Goal: Transaction & Acquisition: Purchase product/service

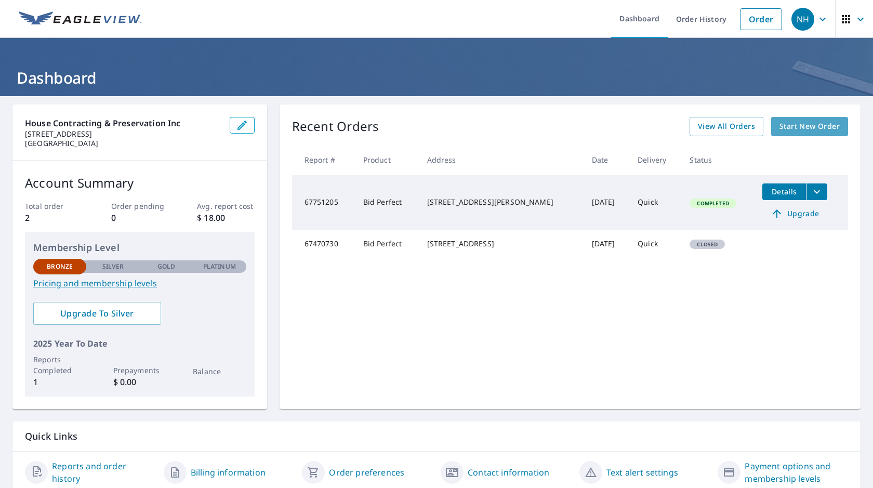
click at [796, 128] on span "Start New Order" at bounding box center [810, 126] width 60 height 13
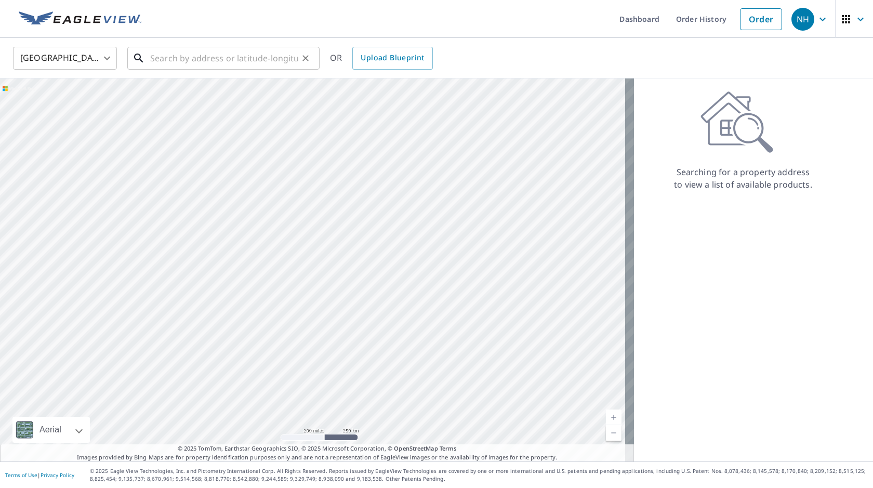
click at [173, 57] on input "text" at bounding box center [224, 58] width 148 height 29
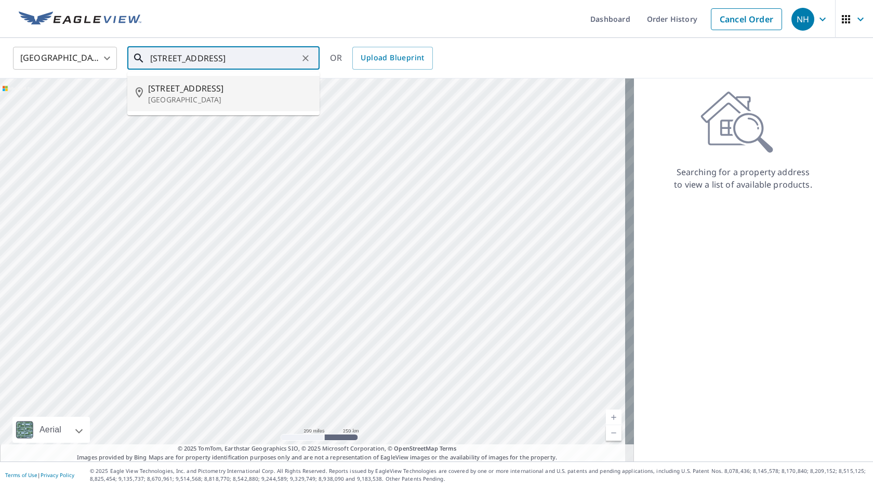
click at [177, 86] on span "[STREET_ADDRESS]" at bounding box center [229, 88] width 163 height 12
type input "[STREET_ADDRESS]"
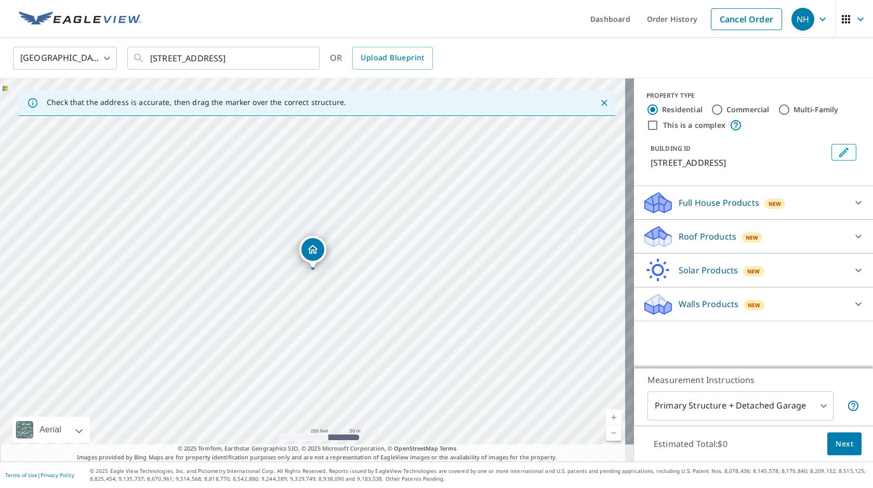
click at [679, 236] on p "Roof Products" at bounding box center [708, 236] width 58 height 12
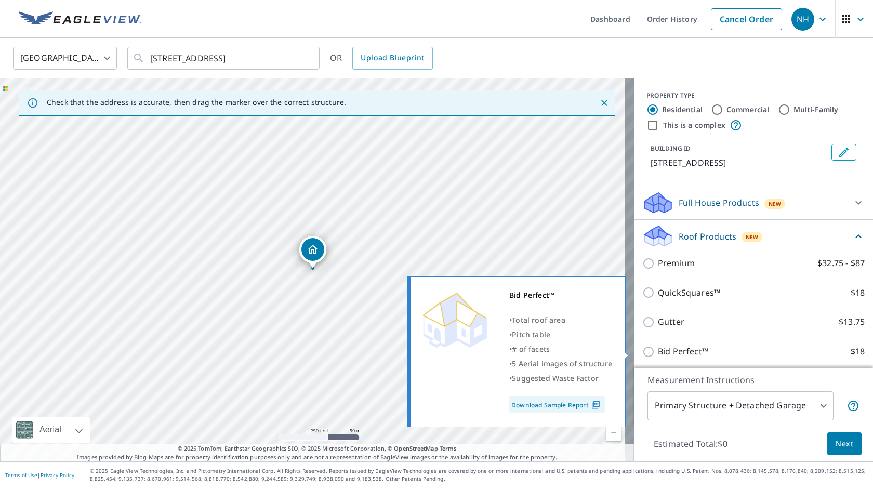
click at [664, 351] on p "Bid Perfect™" at bounding box center [683, 351] width 50 height 13
click at [658, 351] on input "Bid Perfect™ $18" at bounding box center [651, 352] width 16 height 12
checkbox input "true"
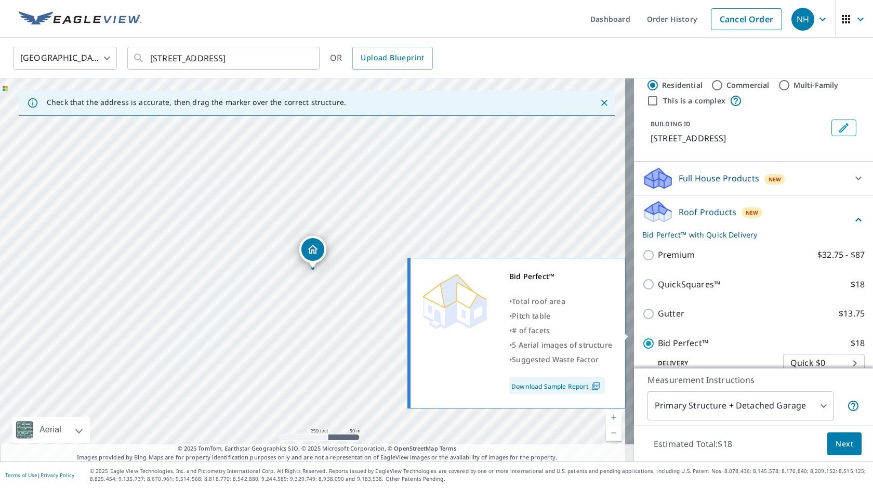
scroll to position [110, 0]
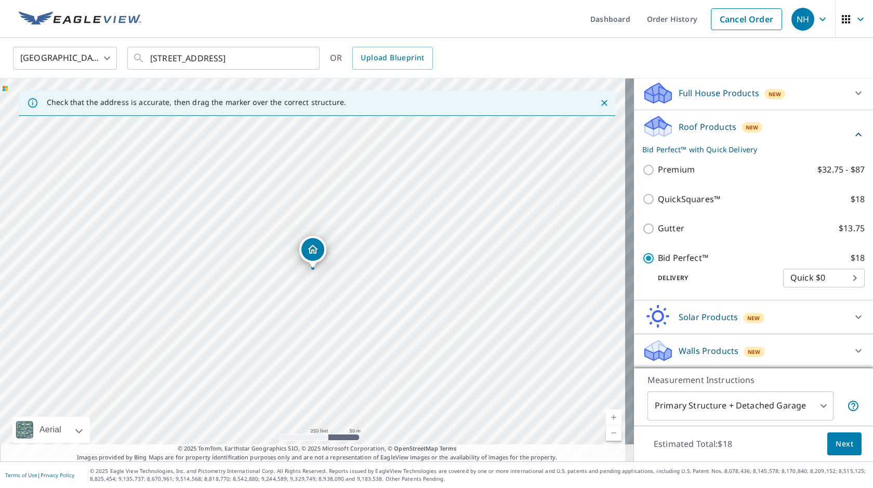
click at [840, 443] on span "Next" at bounding box center [845, 444] width 18 height 13
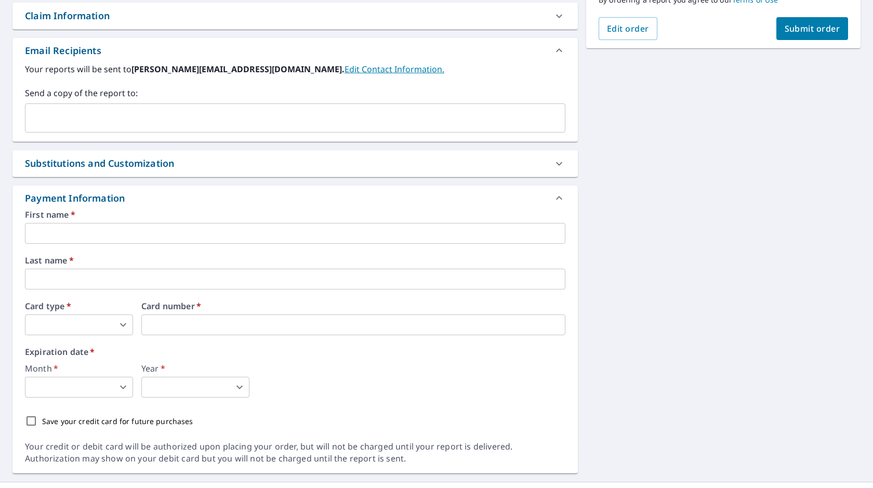
scroll to position [304, 0]
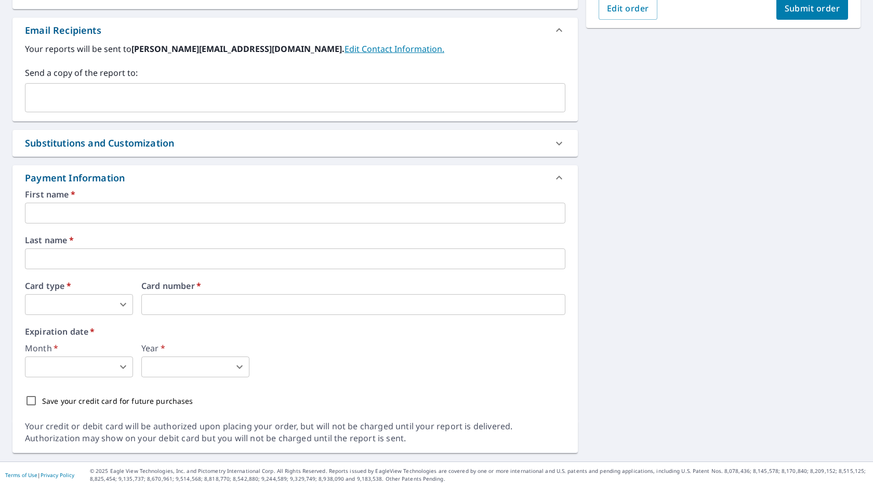
click at [74, 215] on input "text" at bounding box center [295, 213] width 541 height 21
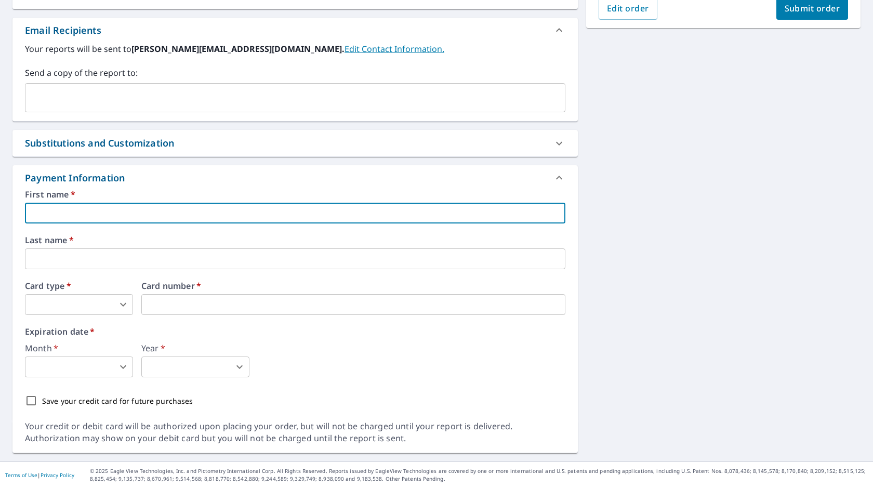
type input "[PERSON_NAME]"
type input "[PERSON_NAME][EMAIL_ADDRESS][DOMAIN_NAME]"
type input "House"
click at [107, 300] on body "NH NH Dashboard Order History Cancel Order NH Dashboard / Finalize Order Finali…" at bounding box center [436, 244] width 873 height 488
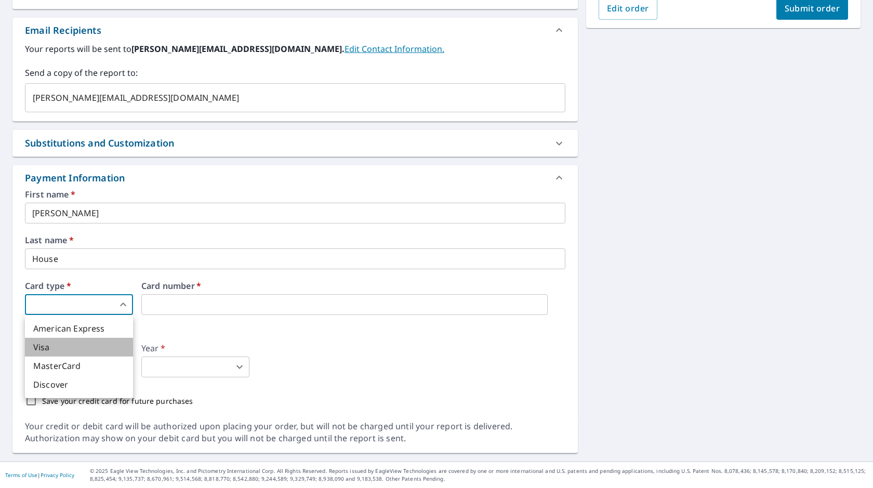
click at [52, 346] on li "Visa" at bounding box center [79, 347] width 108 height 19
type input "2"
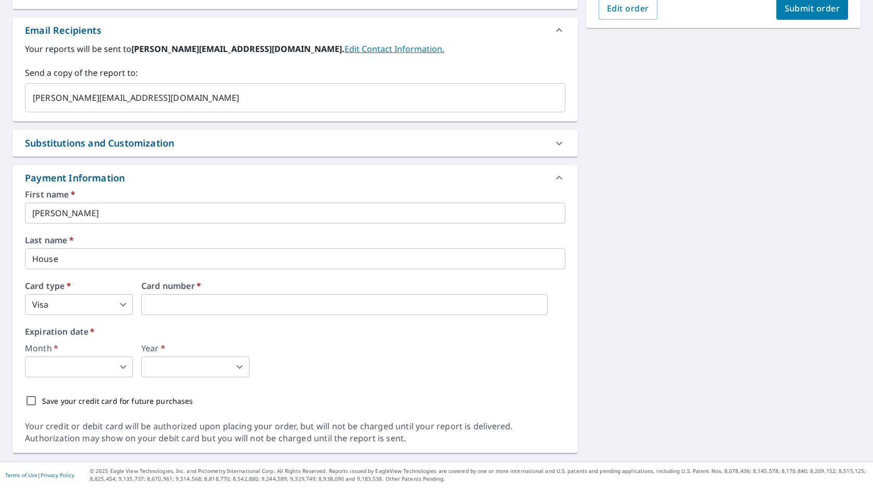
click at [67, 373] on body "NH NH Dashboard Order History Cancel Order NH Dashboard / Finalize Order Finali…" at bounding box center [436, 244] width 873 height 488
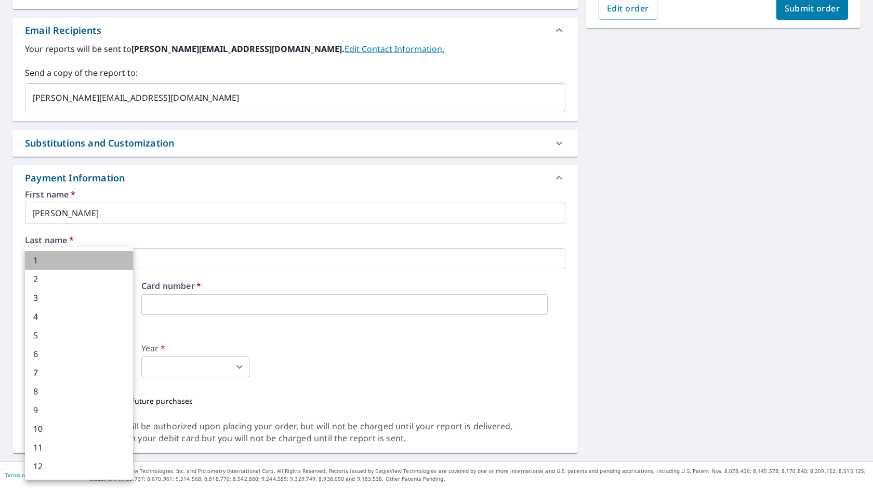
click at [34, 257] on li "1" at bounding box center [79, 260] width 108 height 19
type input "1"
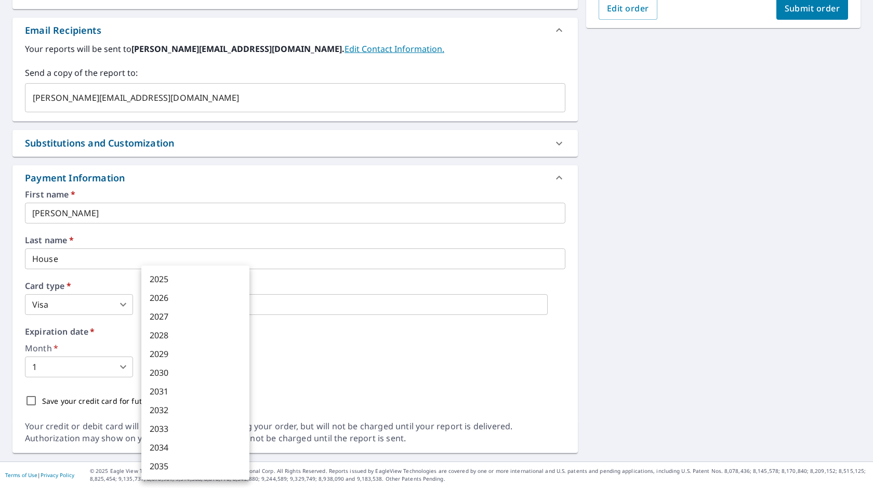
click at [190, 372] on body "NH NH Dashboard Order History Cancel Order NH Dashboard / Finalize Order Finali…" at bounding box center [436, 244] width 873 height 488
click at [167, 350] on li "2029" at bounding box center [195, 354] width 108 height 19
type input "2029"
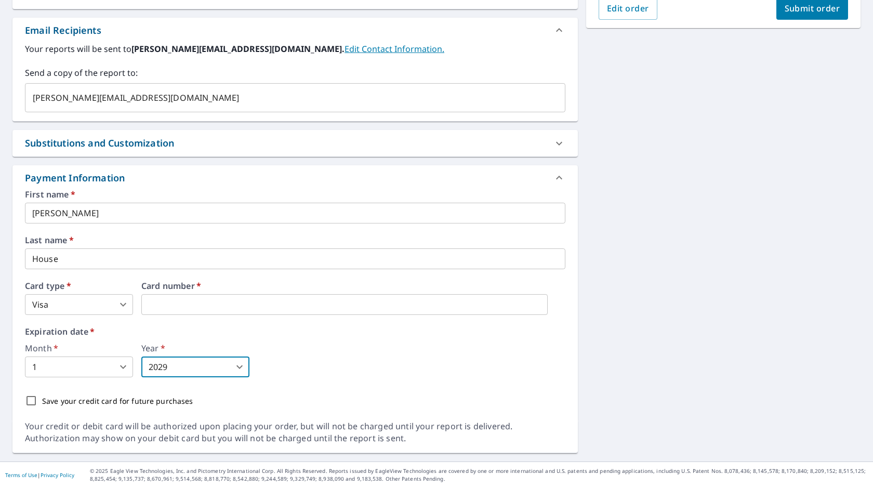
click at [28, 401] on input "Save your credit card for future purchases" at bounding box center [31, 401] width 22 height 22
click at [27, 400] on input "Save your credit card for future purchases" at bounding box center [31, 401] width 22 height 22
checkbox input "false"
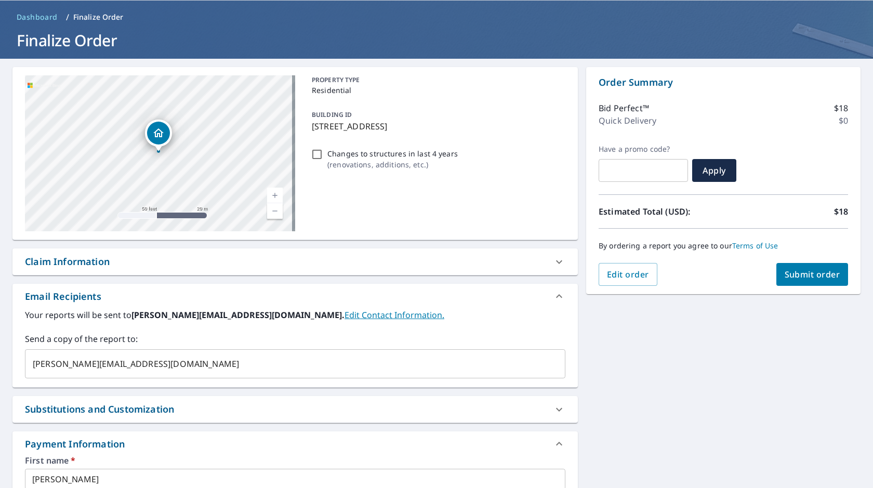
scroll to position [27, 0]
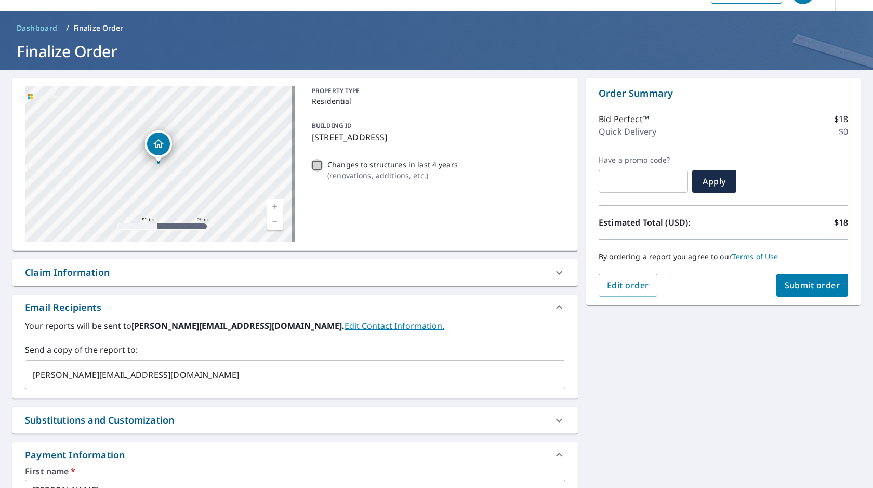
click at [315, 165] on input "Changes to structures in last 4 years ( renovations, additions, etc. )" at bounding box center [317, 165] width 12 height 12
checkbox input "true"
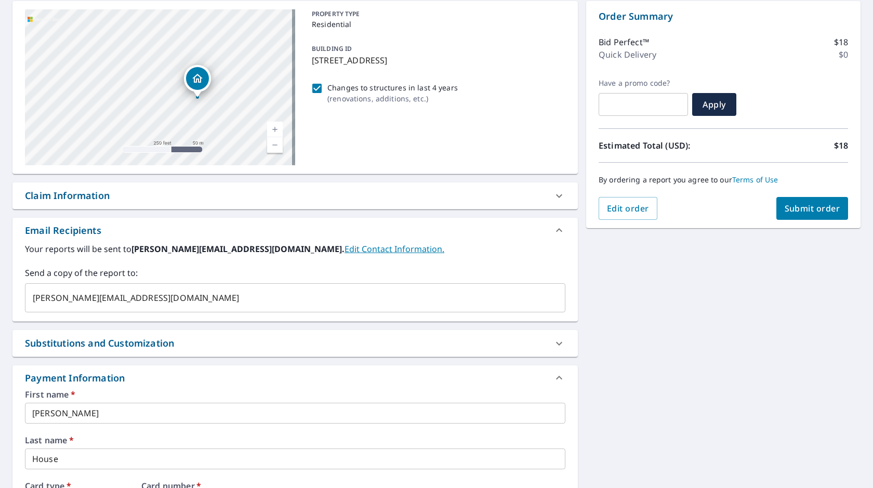
scroll to position [96, 0]
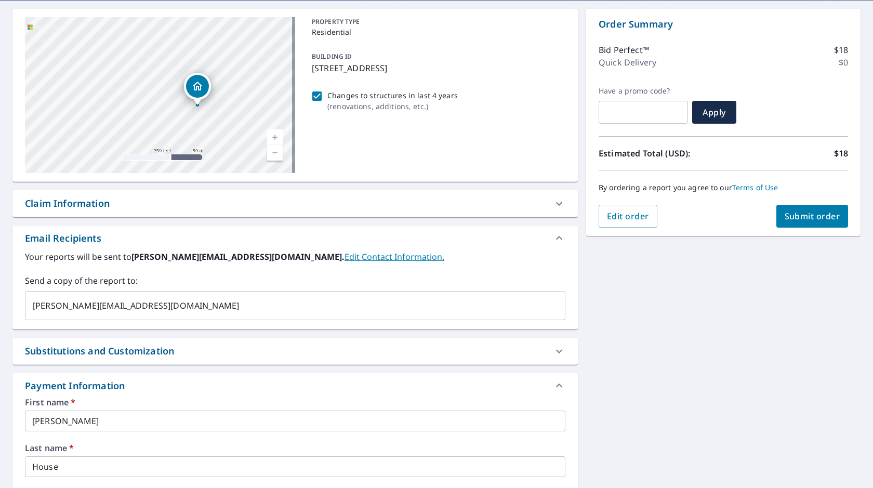
click at [789, 216] on span "Submit order" at bounding box center [813, 216] width 56 height 11
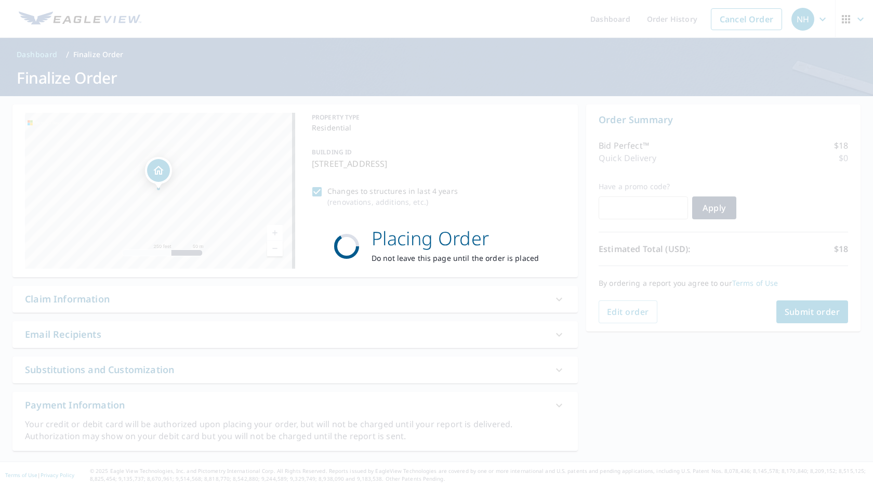
scroll to position [0, 0]
